Goal: Check status: Check status

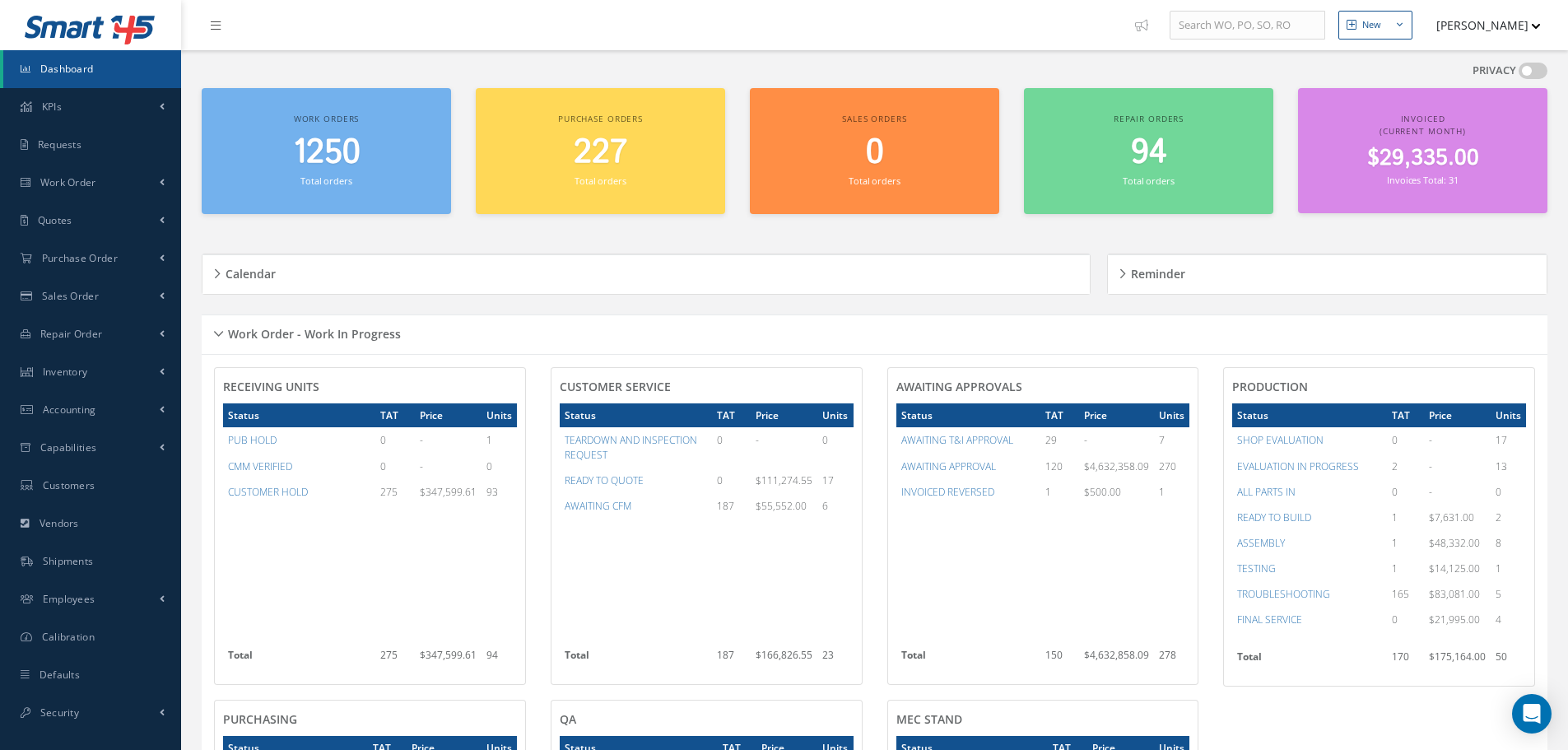
click at [217, 334] on div "Work Order - Work In Progress" at bounding box center [874, 334] width 1346 height 25
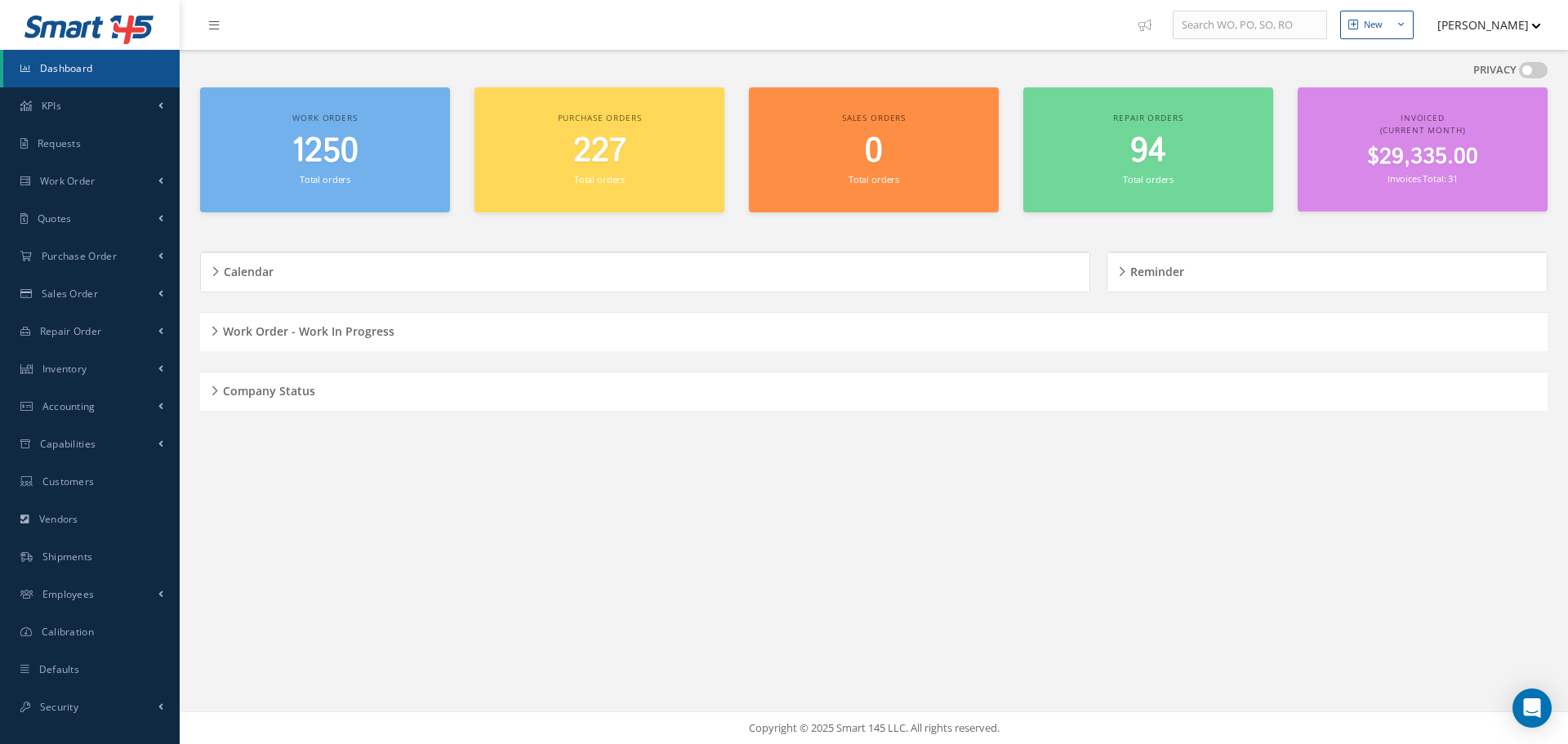
click at [215, 389] on div "Company Status" at bounding box center [873, 391] width 1347 height 25
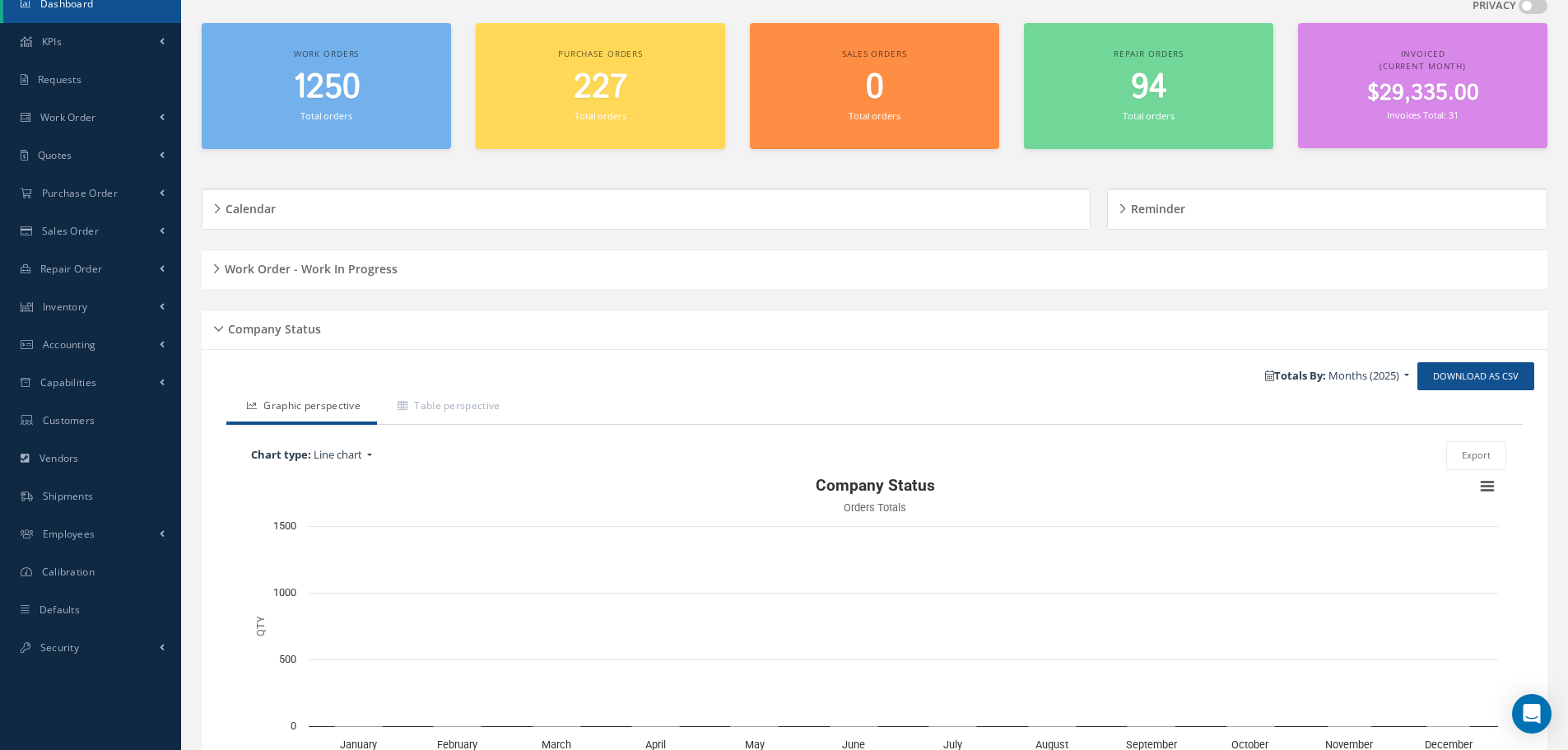
scroll to position [197, 0]
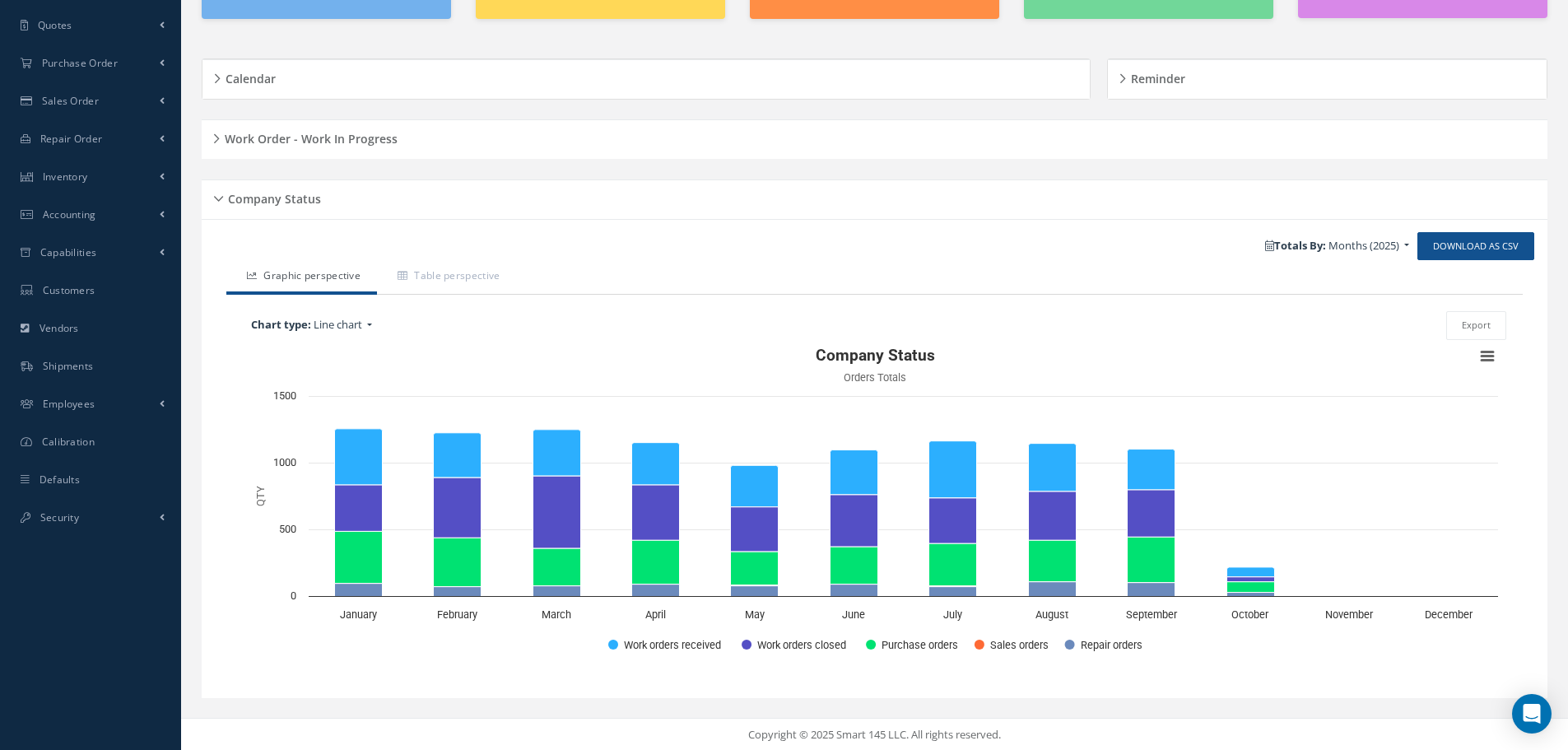
scroll to position [197, 0]
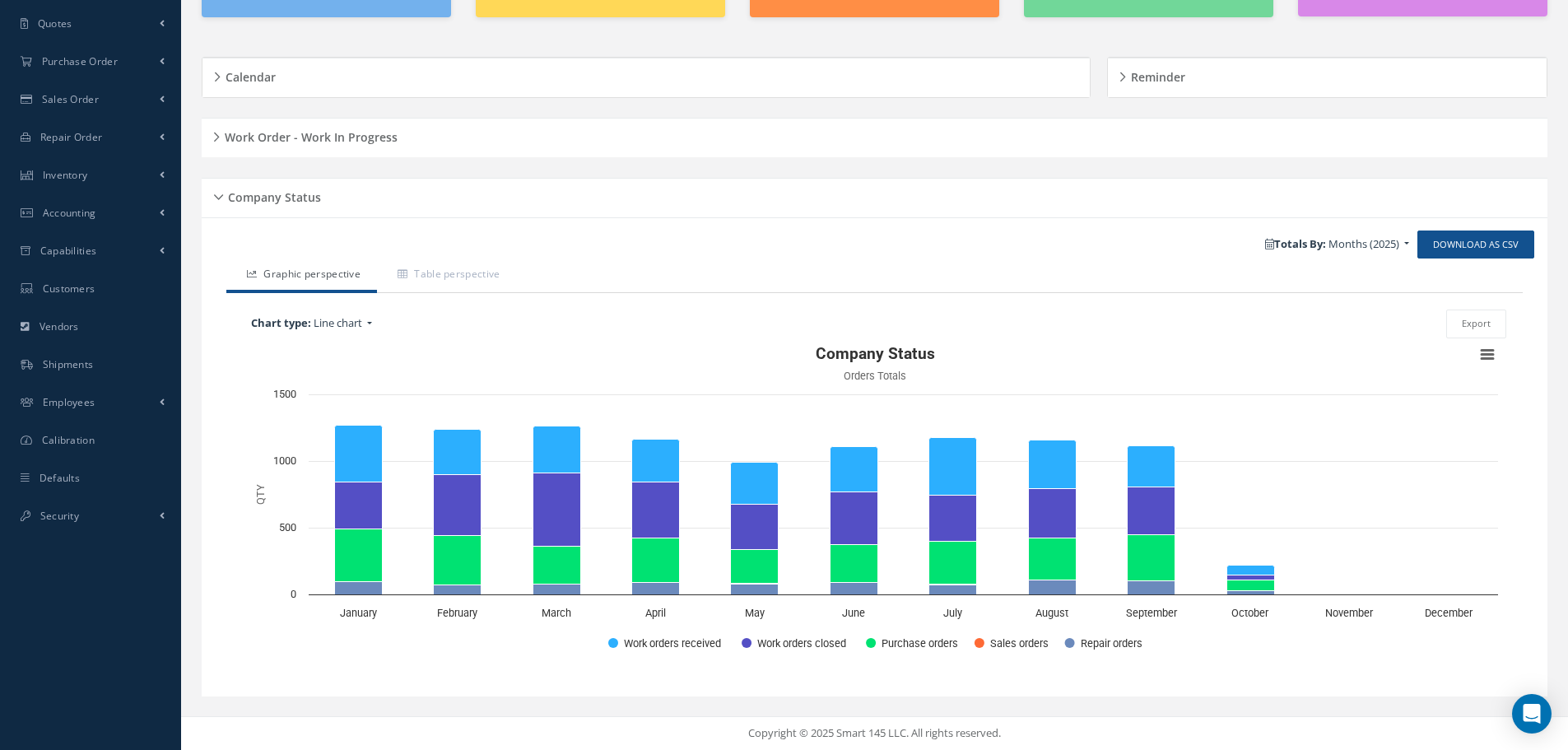
click at [218, 195] on div "Company Status" at bounding box center [874, 198] width 1346 height 25
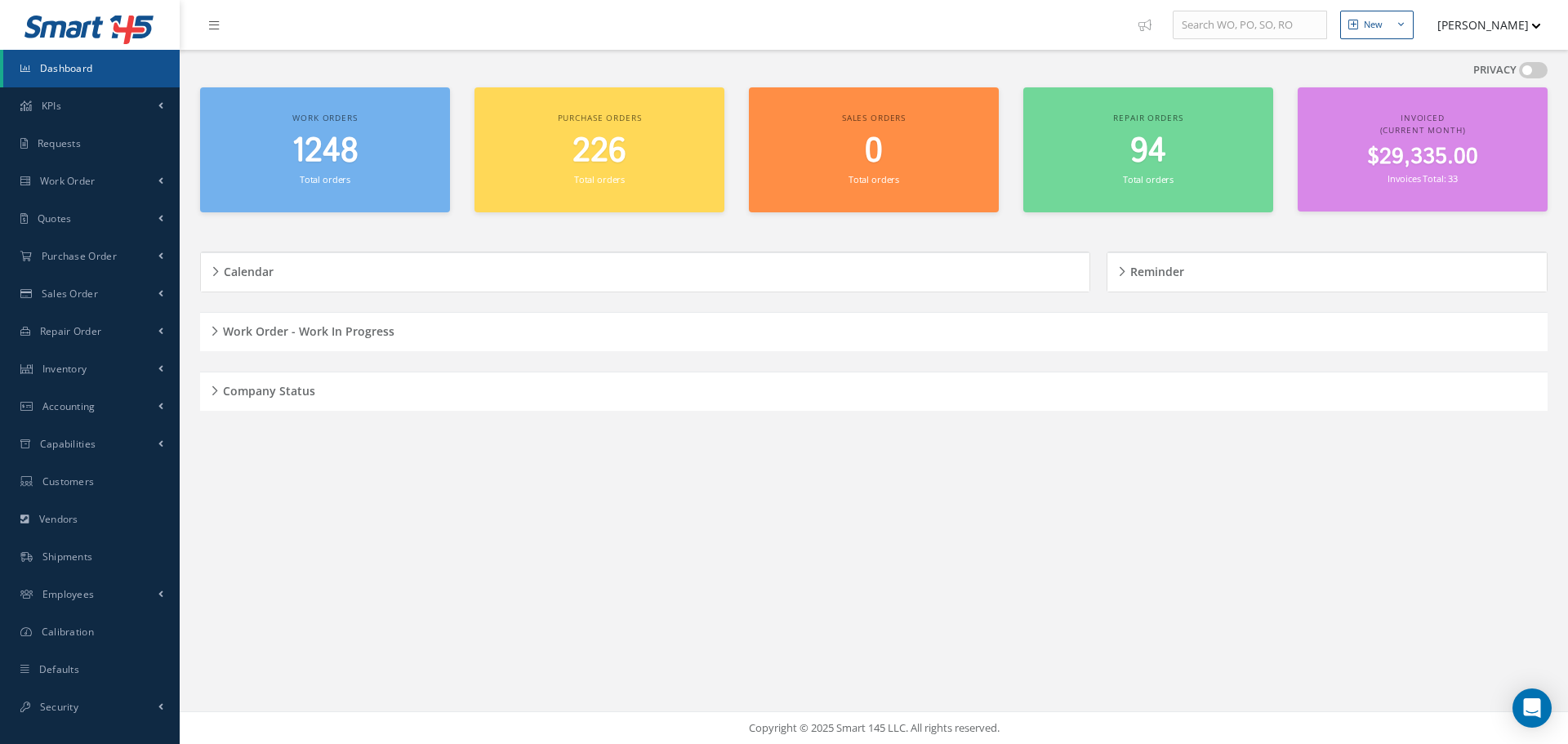
click at [215, 326] on div "Work Order - Work In Progress" at bounding box center [873, 331] width 1347 height 25
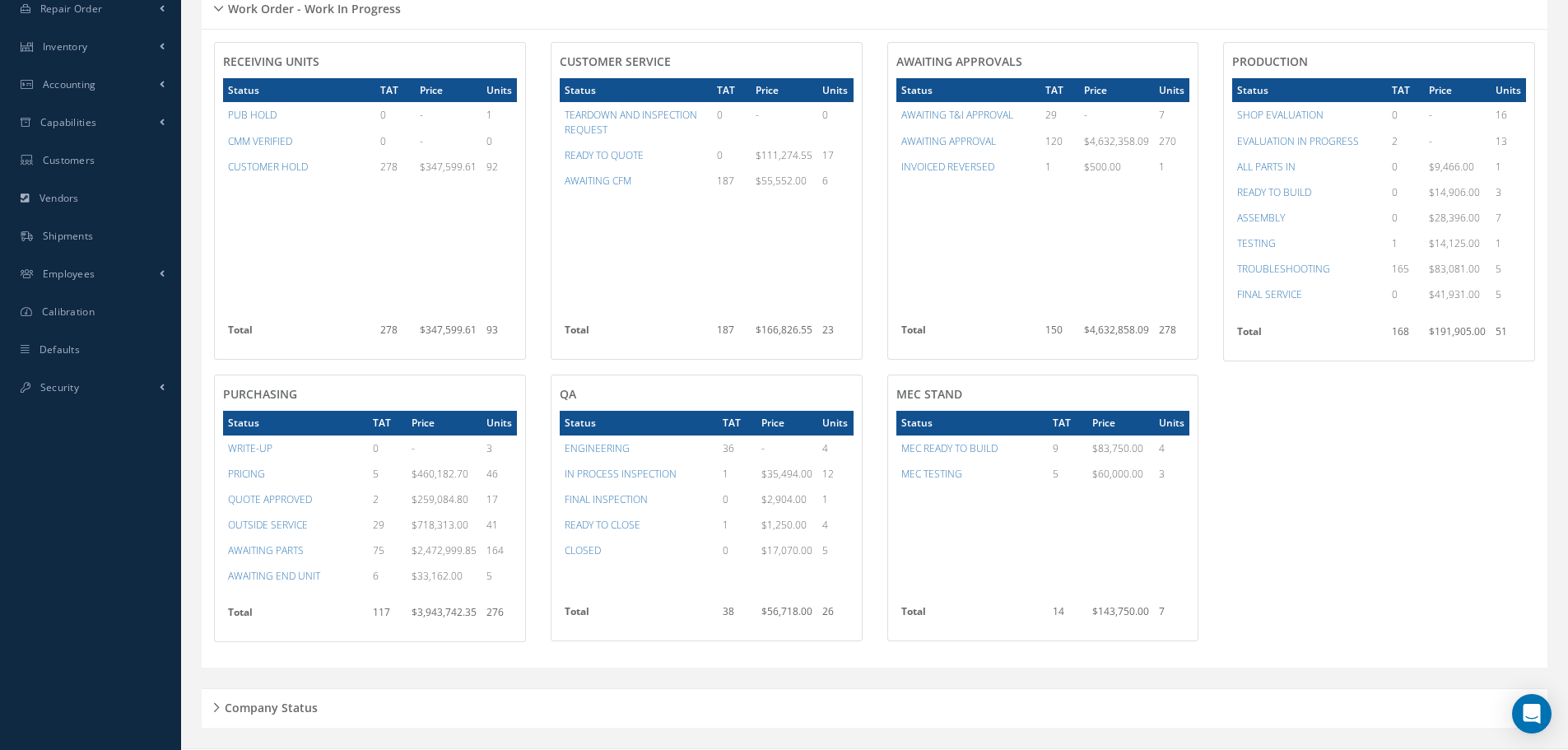
scroll to position [329, 0]
